Goal: Information Seeking & Learning: Learn about a topic

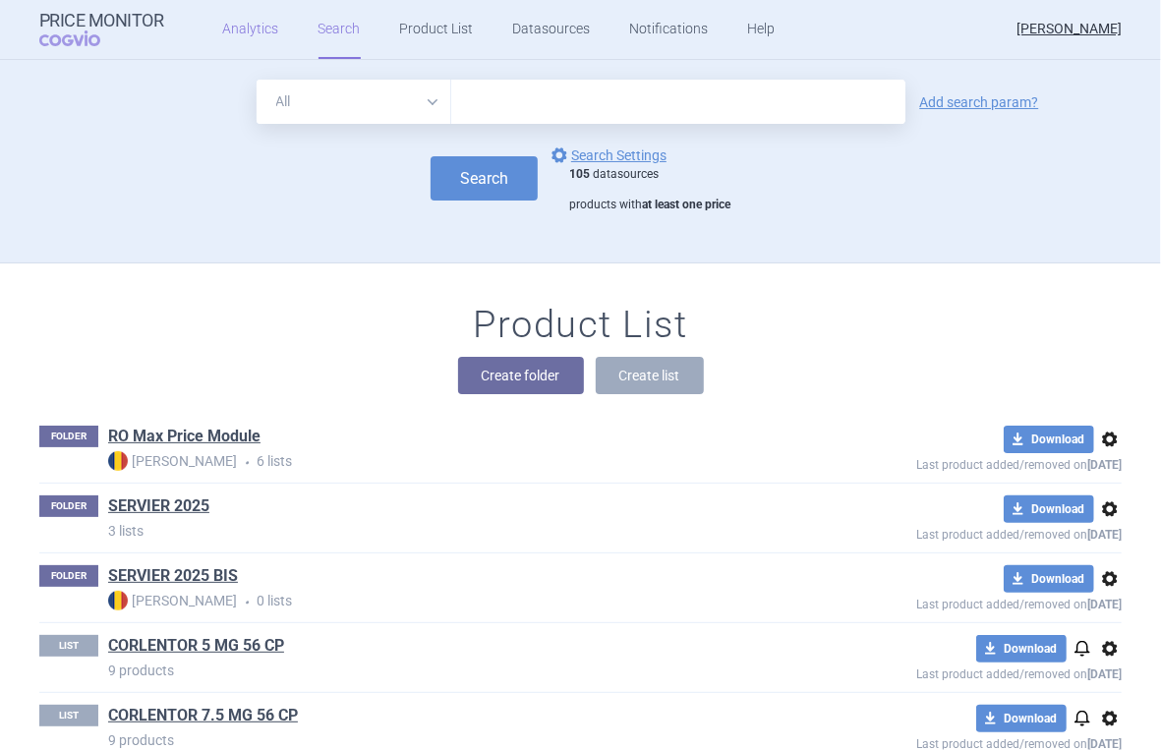
click at [245, 24] on link "Analytics" at bounding box center [251, 29] width 56 height 59
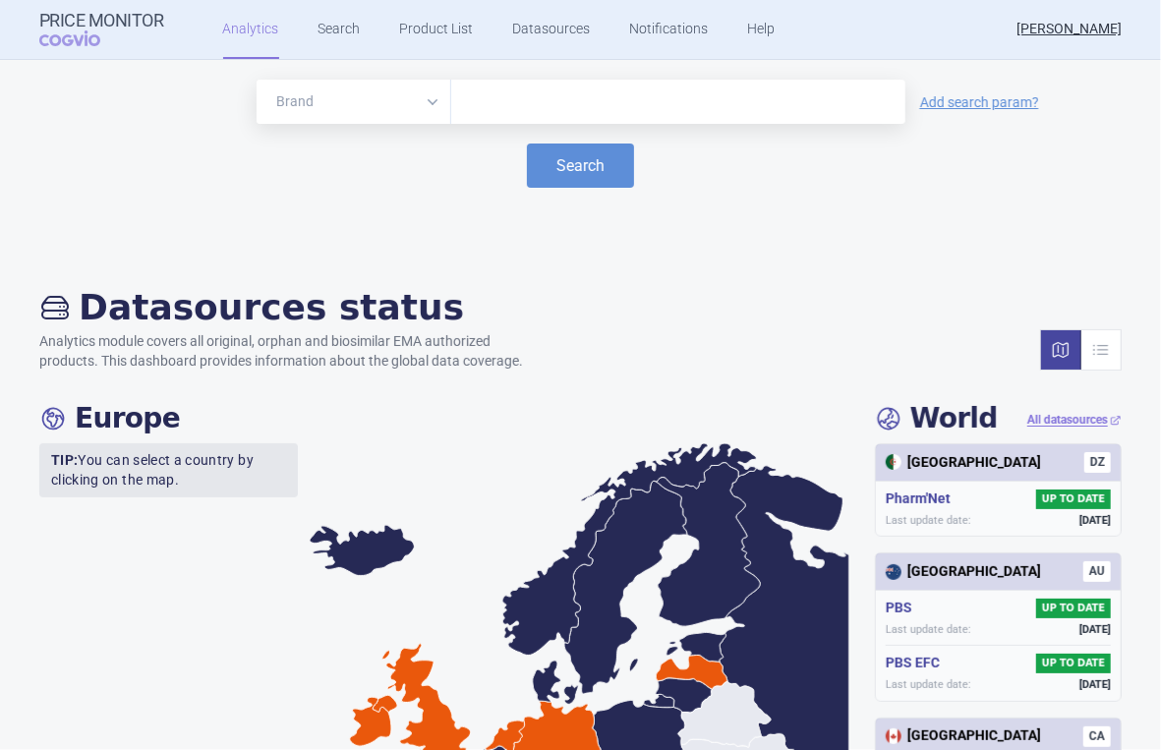
click at [919, 478] on div "[GEOGRAPHIC_DATA] DZ" at bounding box center [998, 462] width 245 height 37
click at [565, 94] on input "text" at bounding box center [678, 102] width 434 height 26
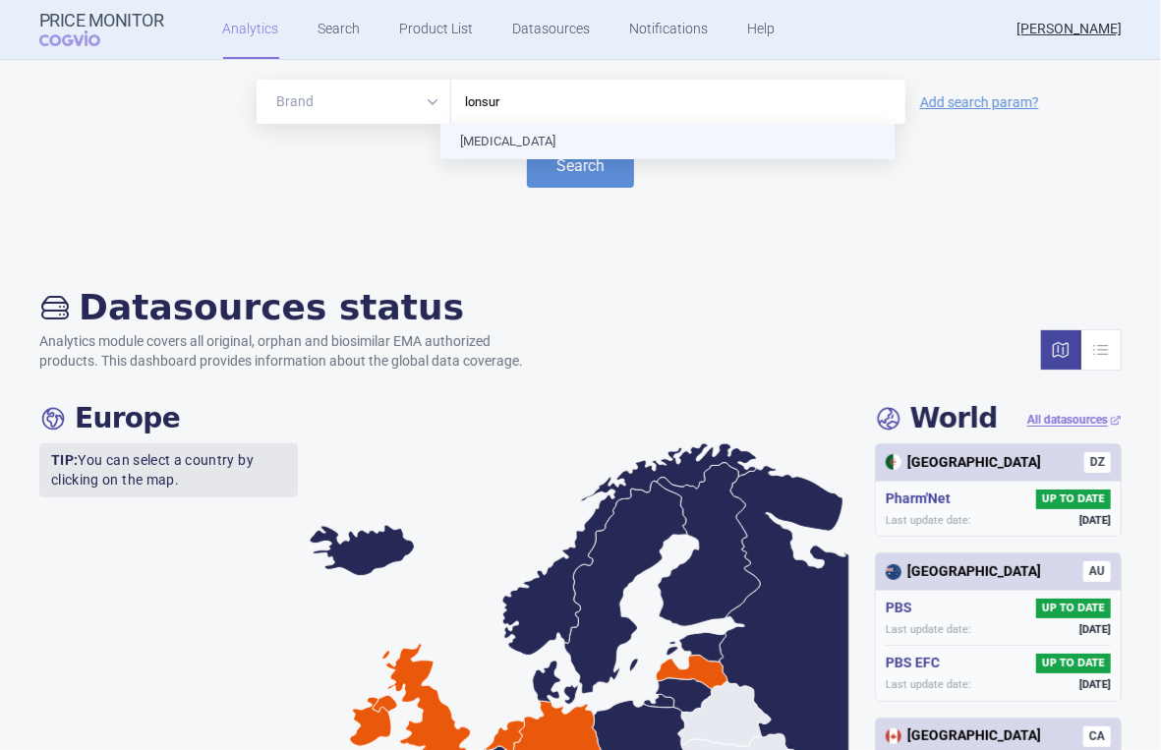
type input "[MEDICAL_DATA]"
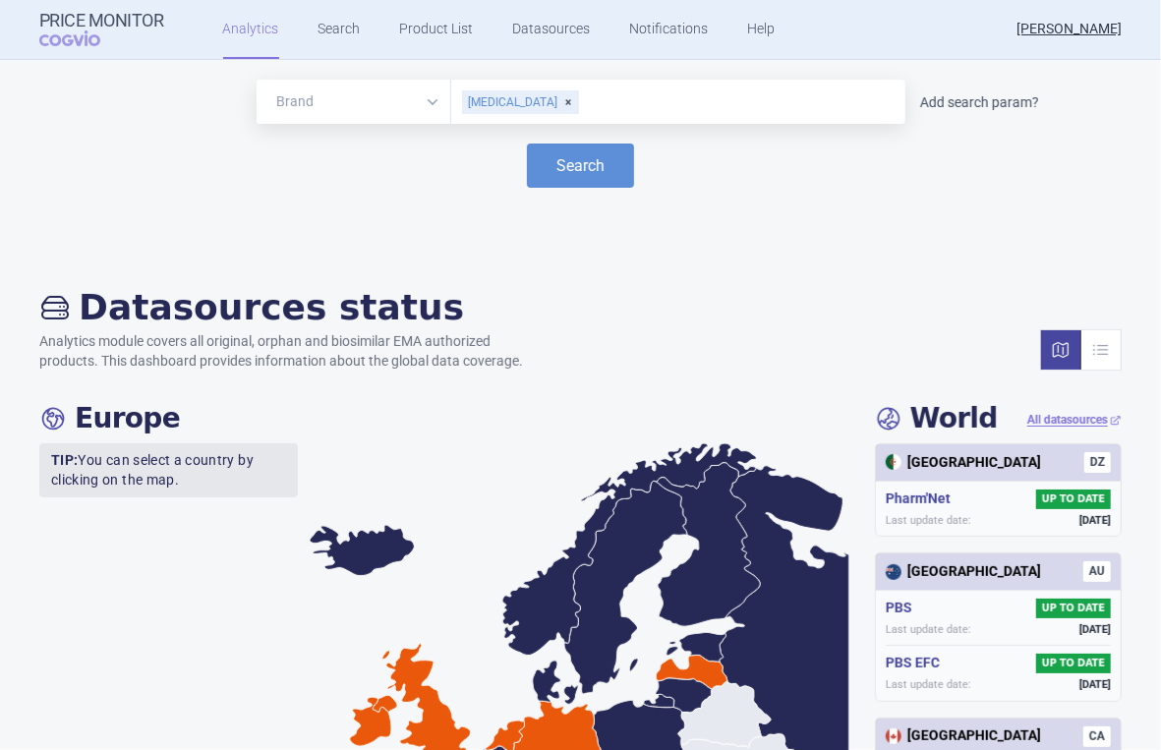
click at [967, 95] on link "Add search param?" at bounding box center [979, 102] width 119 height 14
select select "atc"
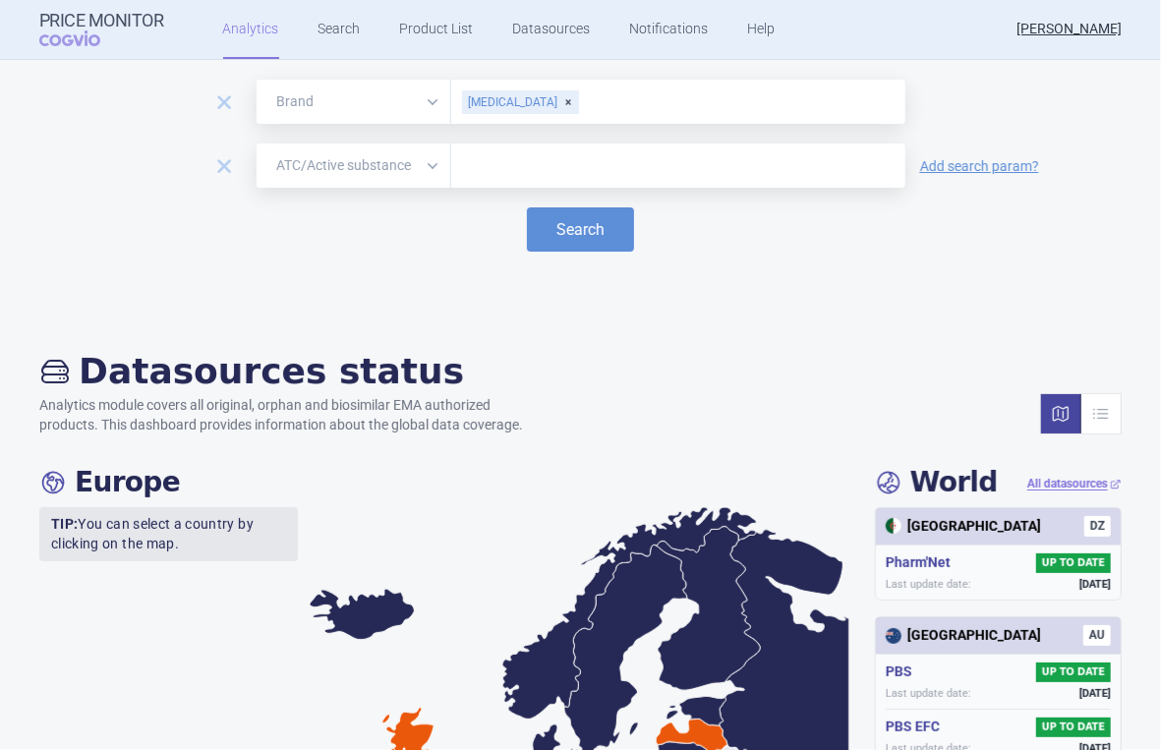
click at [411, 165] on select "Brand ATC/Active substance Therapeutic area" at bounding box center [354, 166] width 195 height 44
click at [568, 223] on button "Search" at bounding box center [580, 229] width 107 height 44
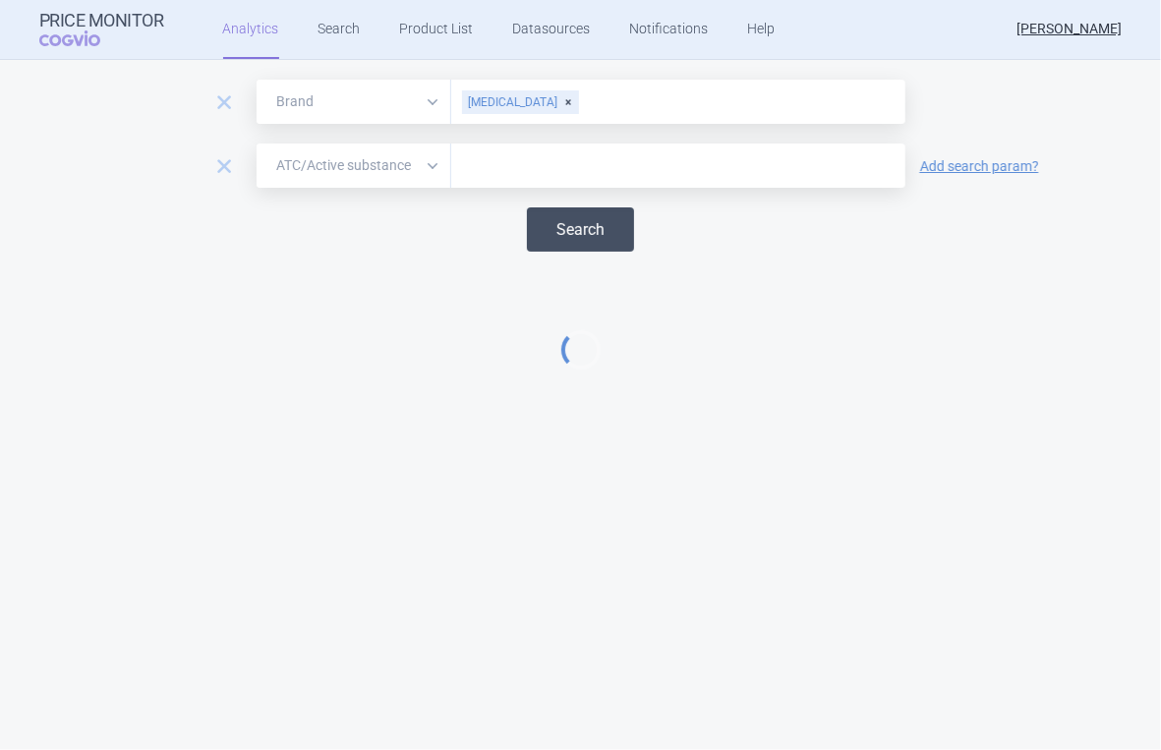
select select "EUR"
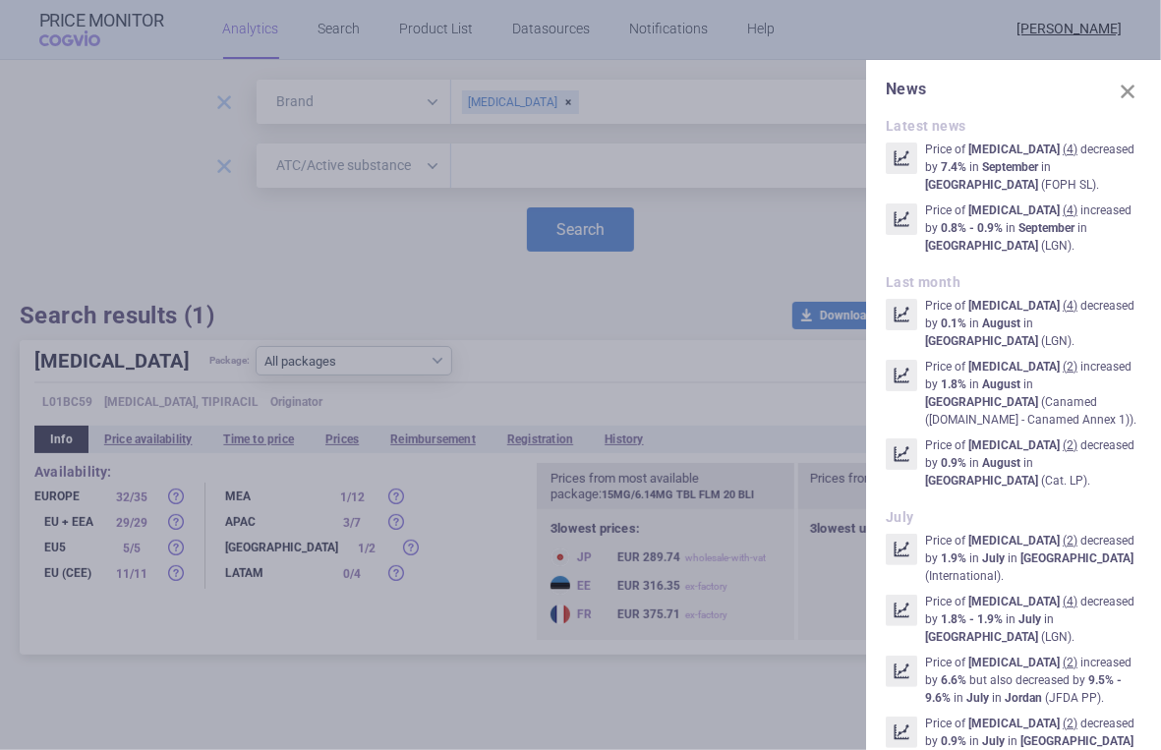
click at [732, 692] on div at bounding box center [580, 375] width 1161 height 750
click at [1117, 86] on span at bounding box center [1128, 92] width 28 height 28
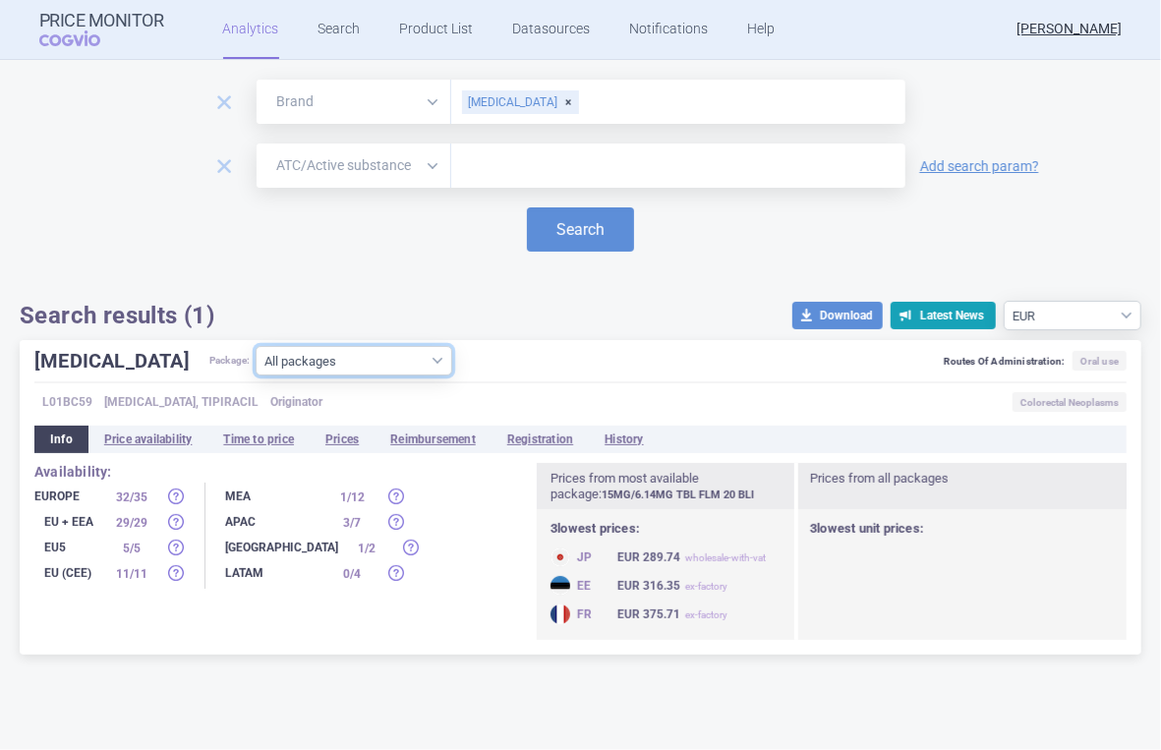
click at [370, 359] on select "All packages 15MG/6.14MG TBL FLM 20 BLI ( 57 ) 15MG/6.14MG TBL FLM 40 BLI ( 8 )…" at bounding box center [354, 360] width 197 height 29
select select "a0543716-e124-433d-b356-bb159a03775a"
click at [256, 375] on select "All packages 15MG/6.14MG TBL FLM 20 BLI ( 57 ) 15MG/6.14MG TBL FLM 40 BLI ( 8 )…" at bounding box center [354, 360] width 197 height 29
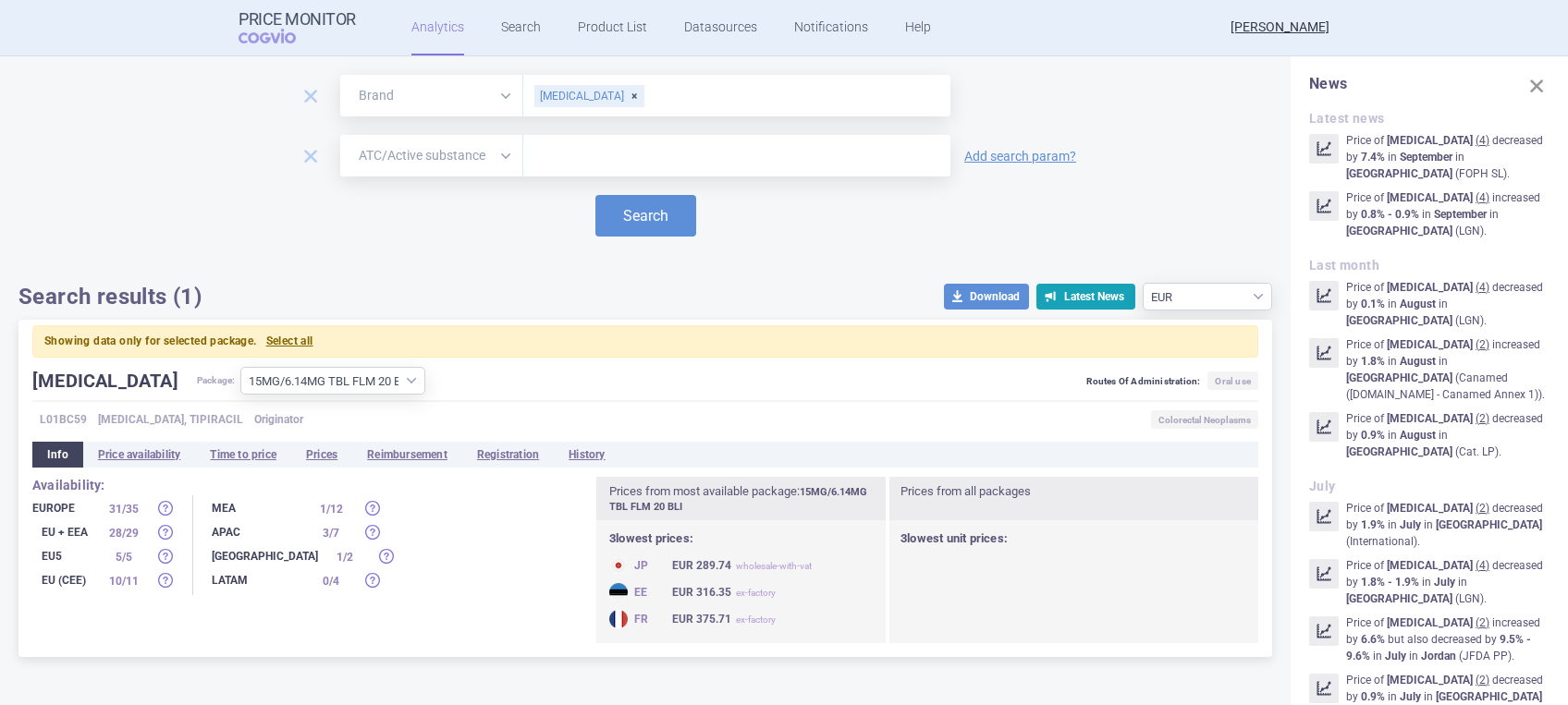
scroll to position [369, 0]
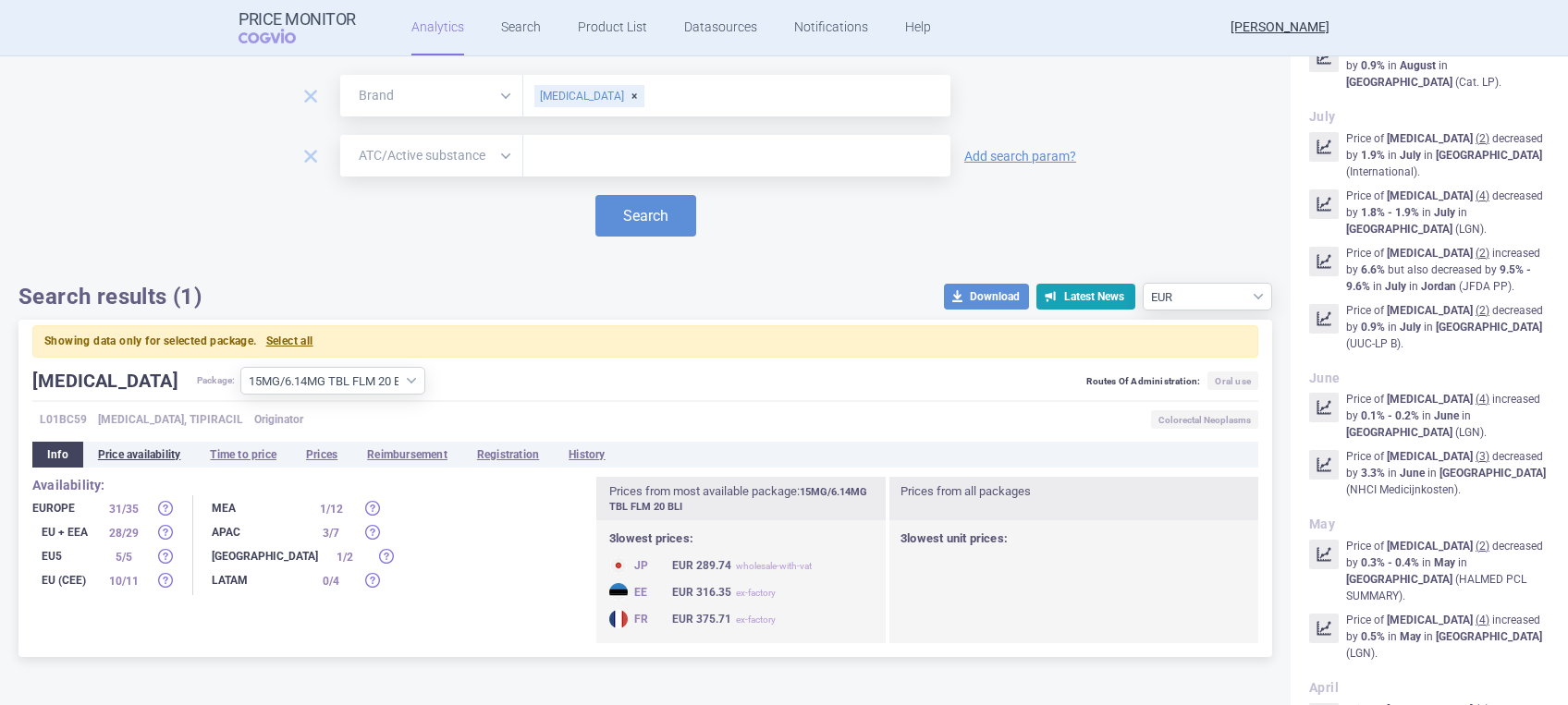
click at [170, 460] on li "Price availability" at bounding box center [139, 455] width 113 height 26
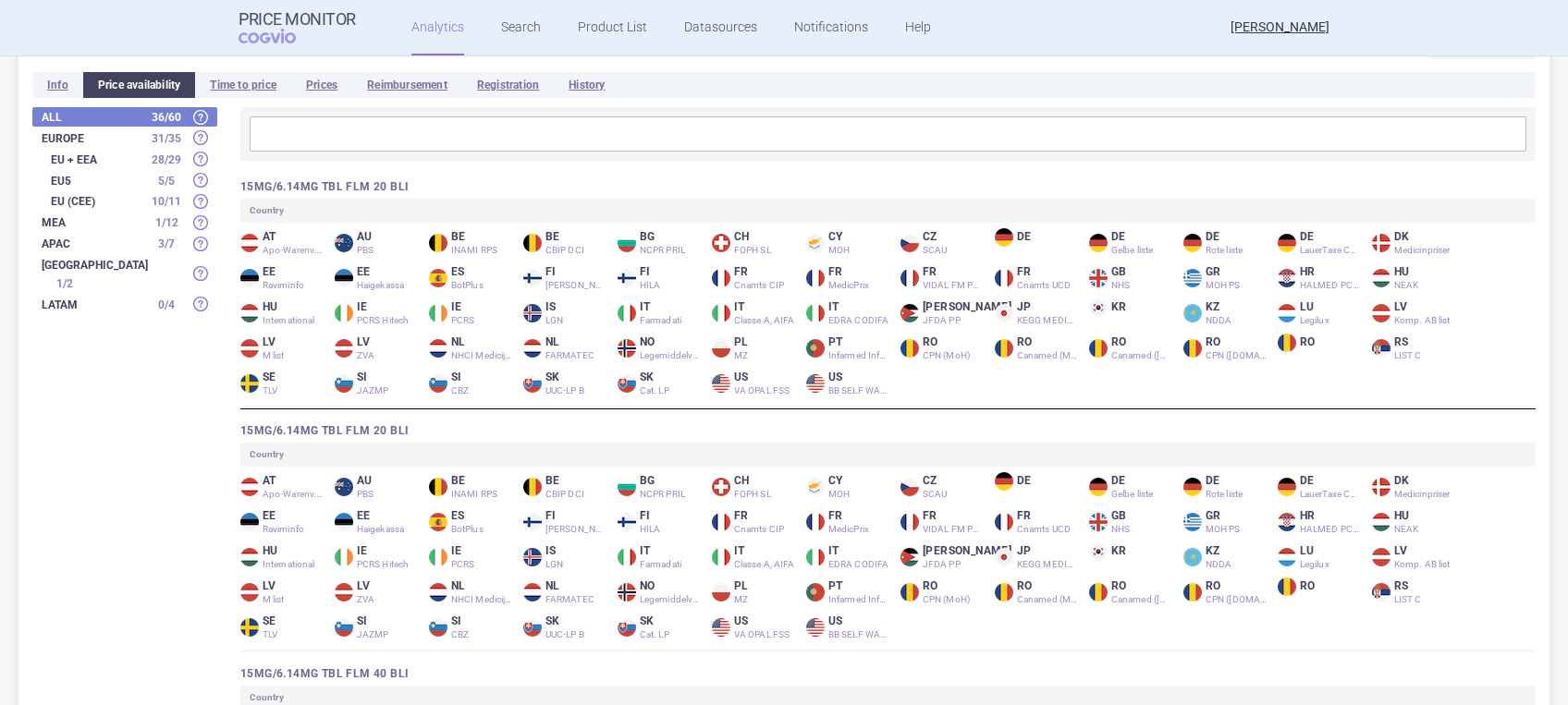
scroll to position [245, 0]
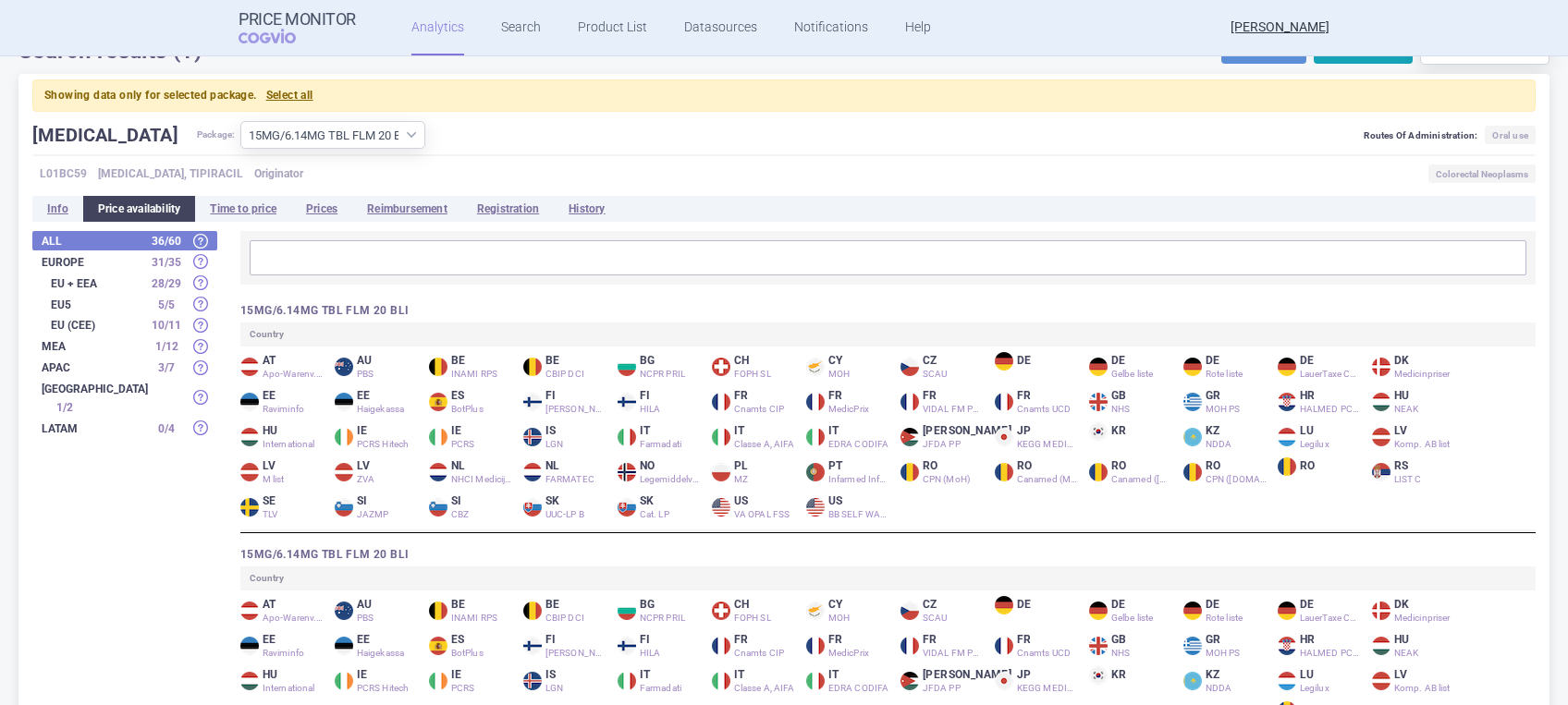
click at [96, 285] on strong "EU + EEA" at bounding box center [97, 284] width 92 height 11
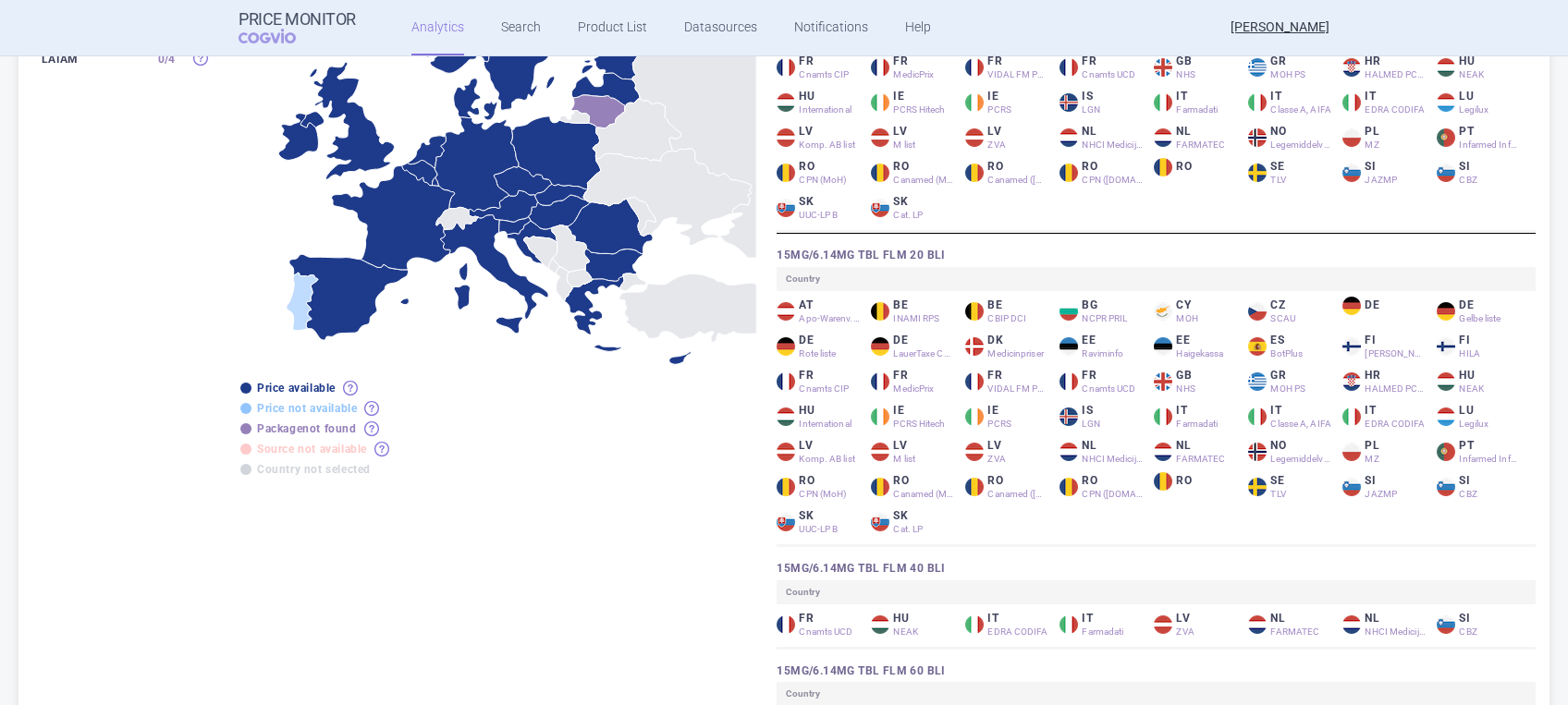
scroll to position [369, 0]
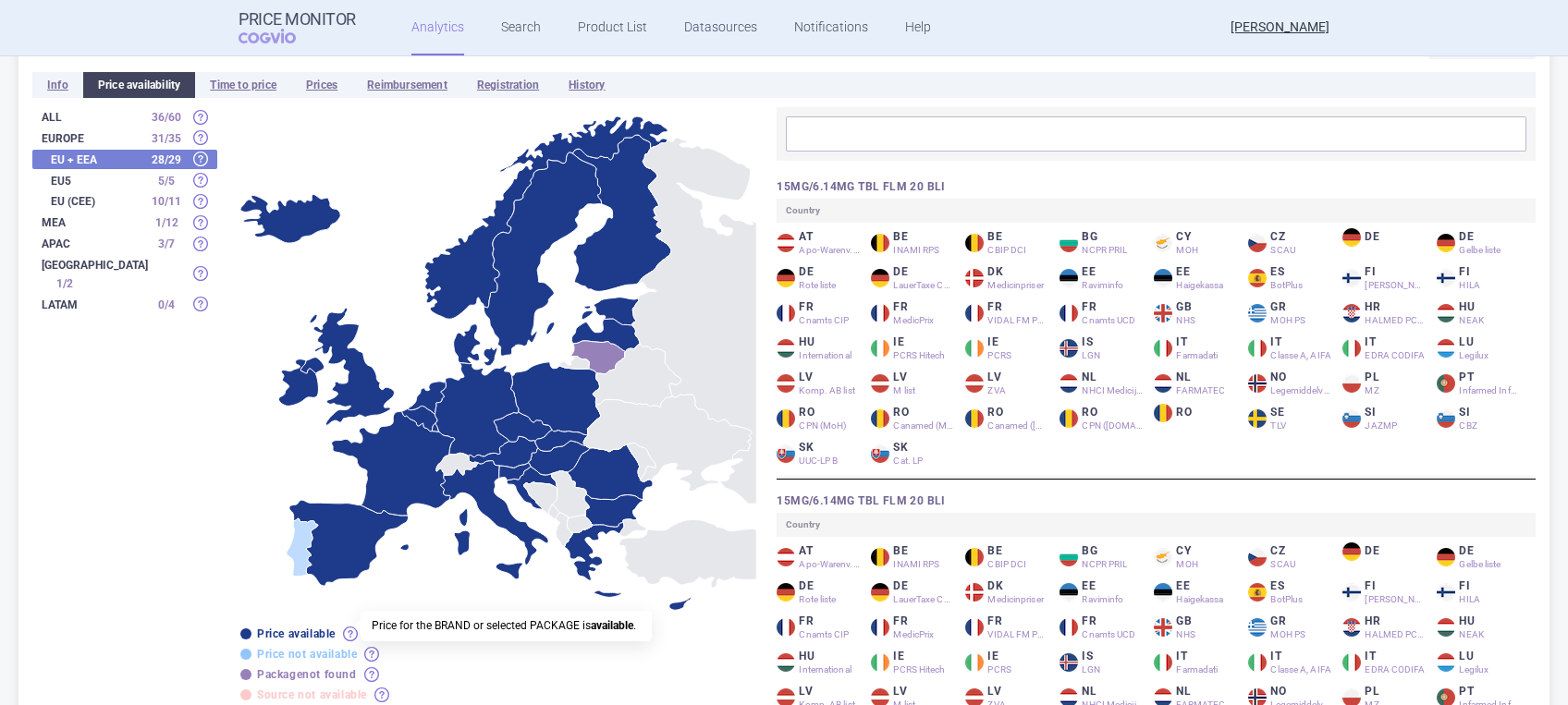
click at [349, 625] on span at bounding box center [354, 627] width 15 height 15
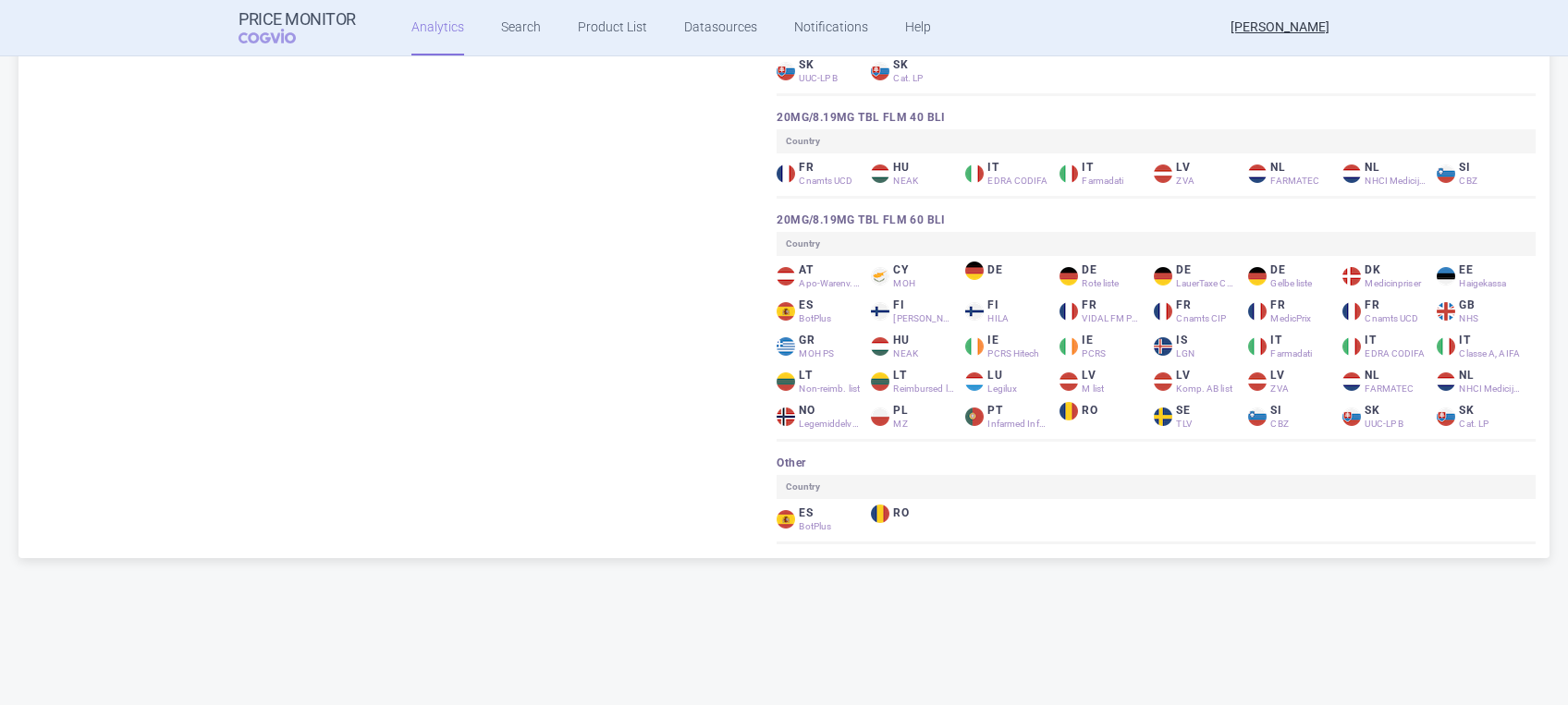
scroll to position [1833, 0]
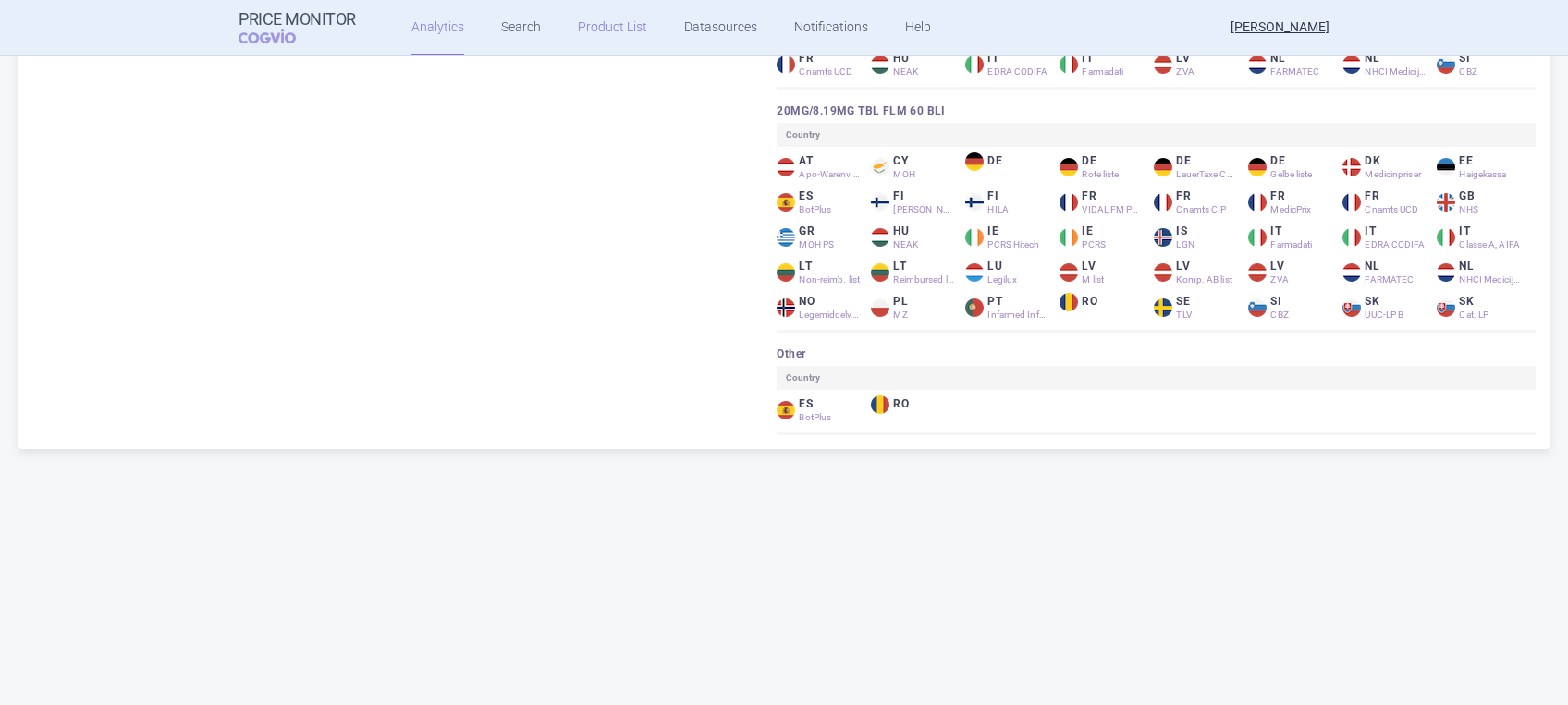
click at [593, 27] on link "Product List" at bounding box center [612, 27] width 70 height 55
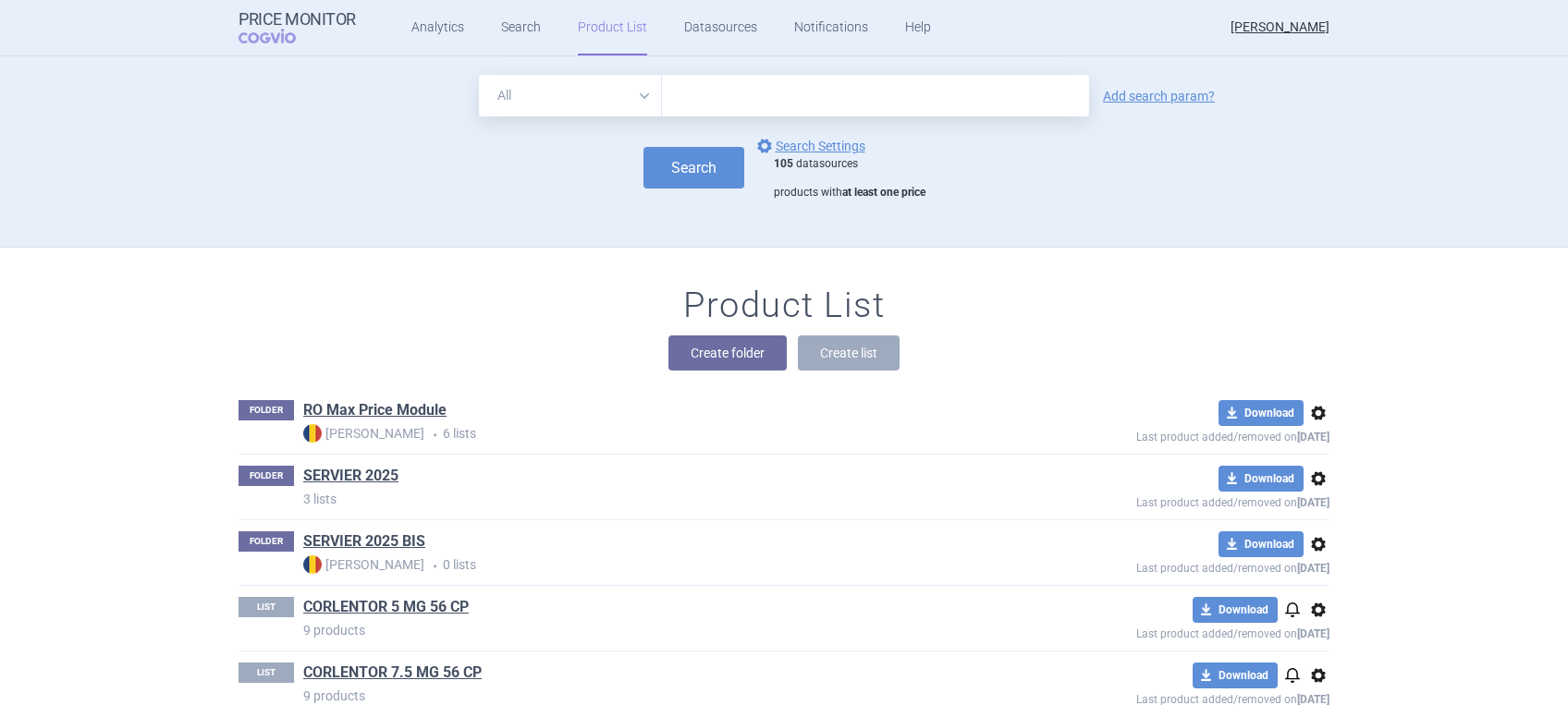
scroll to position [133, 0]
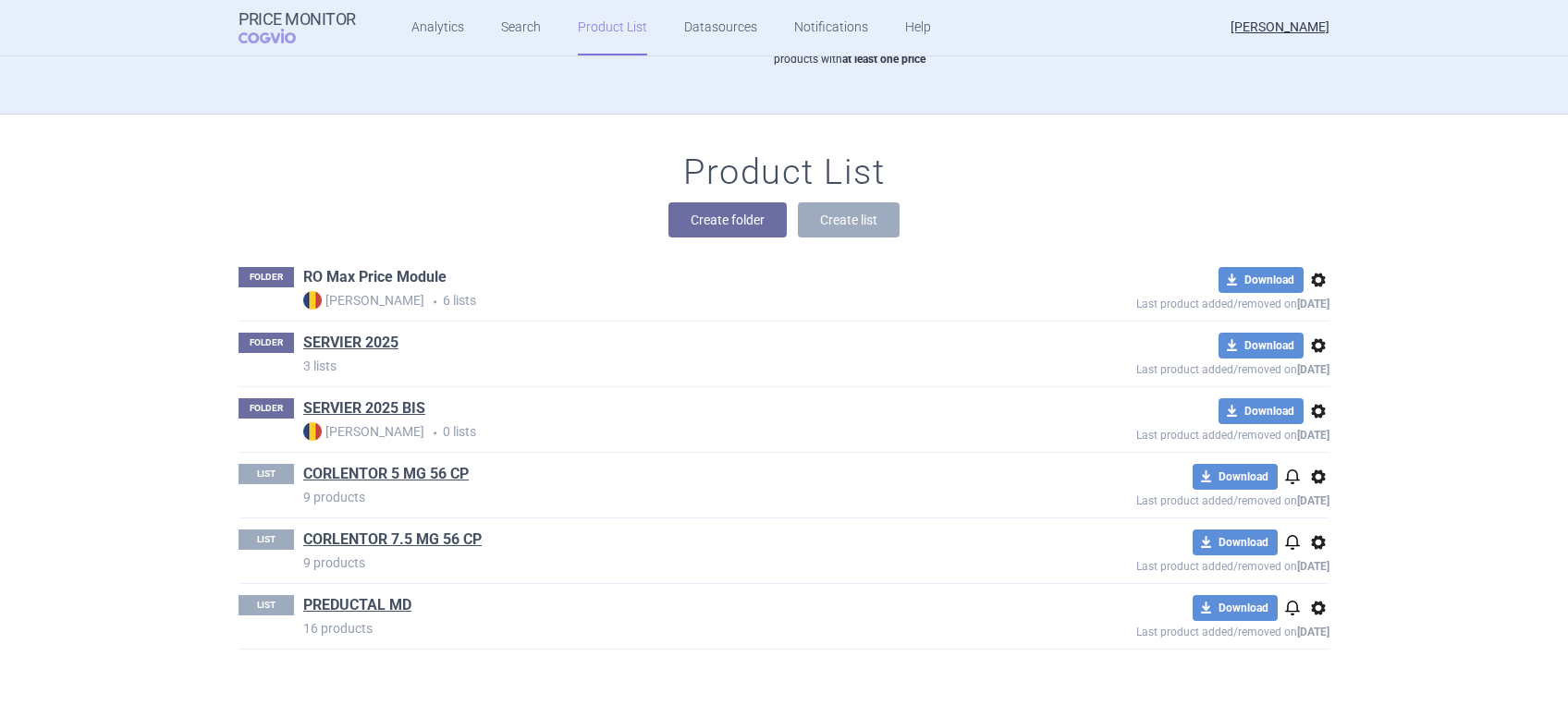
click at [401, 275] on link "RO Max Price Module" at bounding box center [374, 277] width 143 height 21
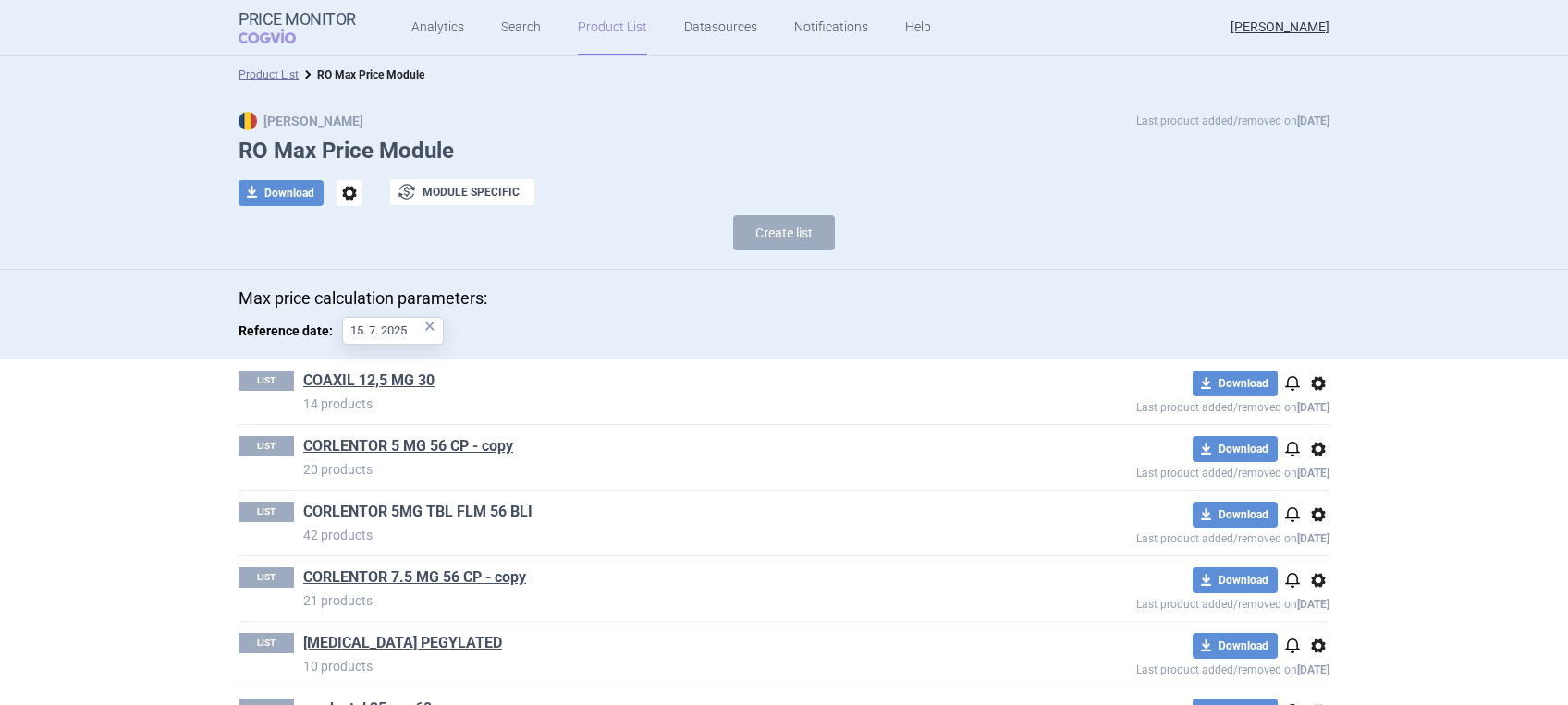
scroll to position [66, 0]
